Goal: Transaction & Acquisition: Purchase product/service

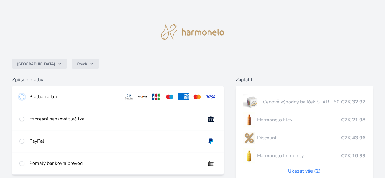
click at [24, 98] on input "radio" at bounding box center [21, 96] width 5 height 5
radio input "true"
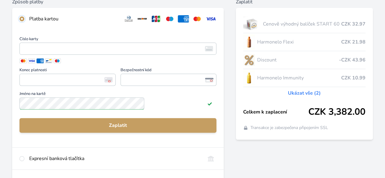
scroll to position [91, 0]
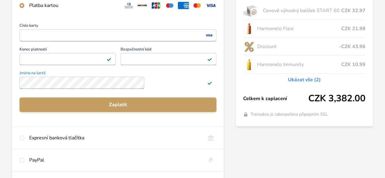
click at [41, 97] on div "Česko Czech Způsob platby Platba kartou Číslo karty <p>Your browser does not su…" at bounding box center [192, 67] width 385 height 317
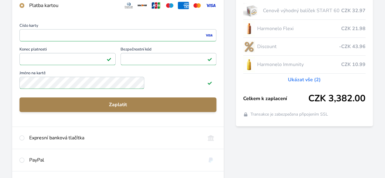
click at [148, 112] on button "Zaplatit" at bounding box center [117, 104] width 197 height 15
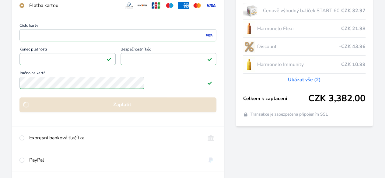
scroll to position [91, 0]
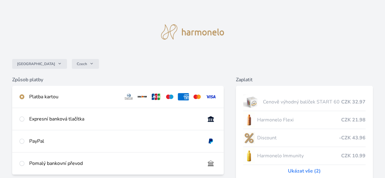
scroll to position [88, 0]
